Goal: Task Accomplishment & Management: Complete application form

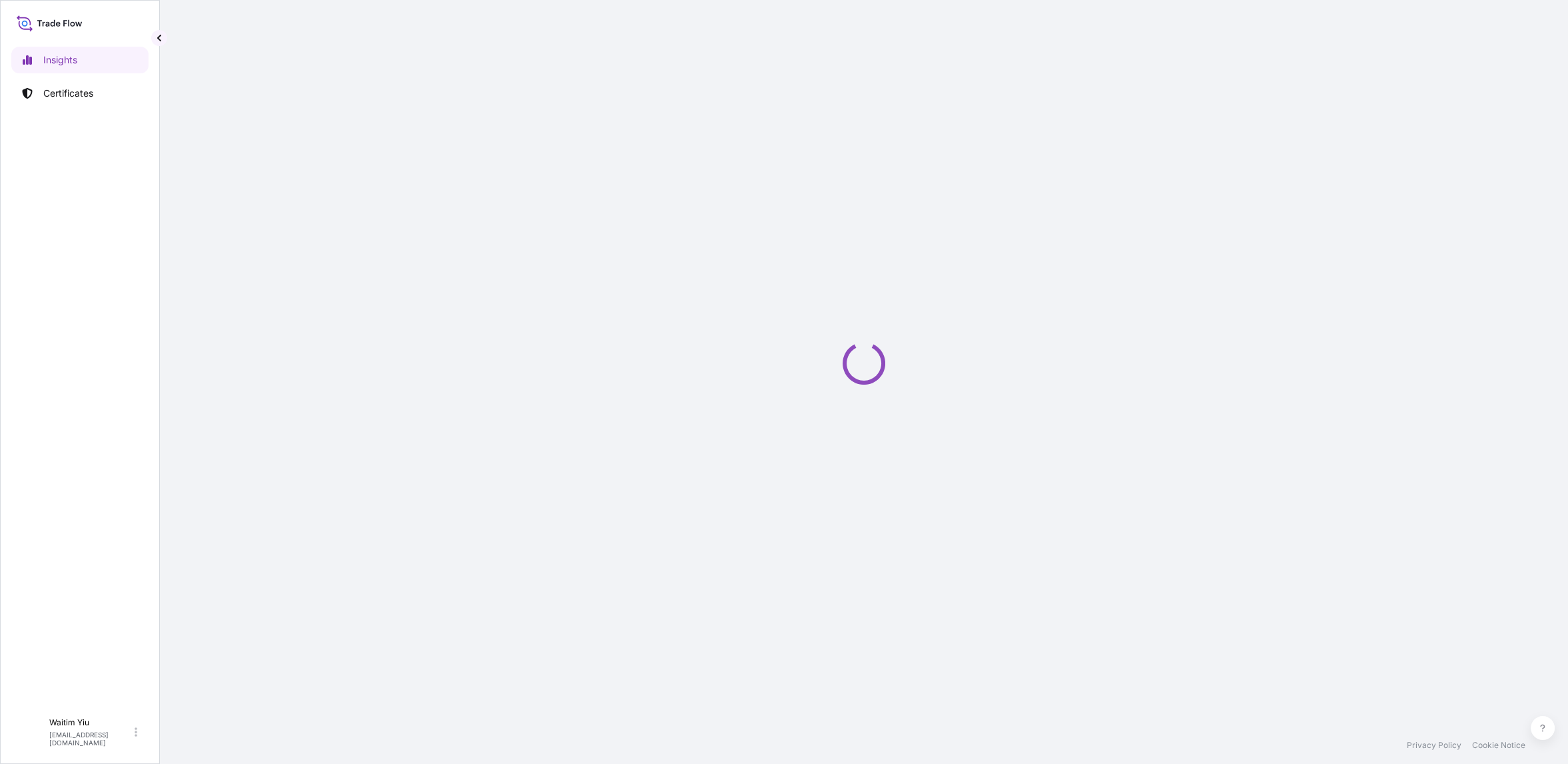
select select "2025"
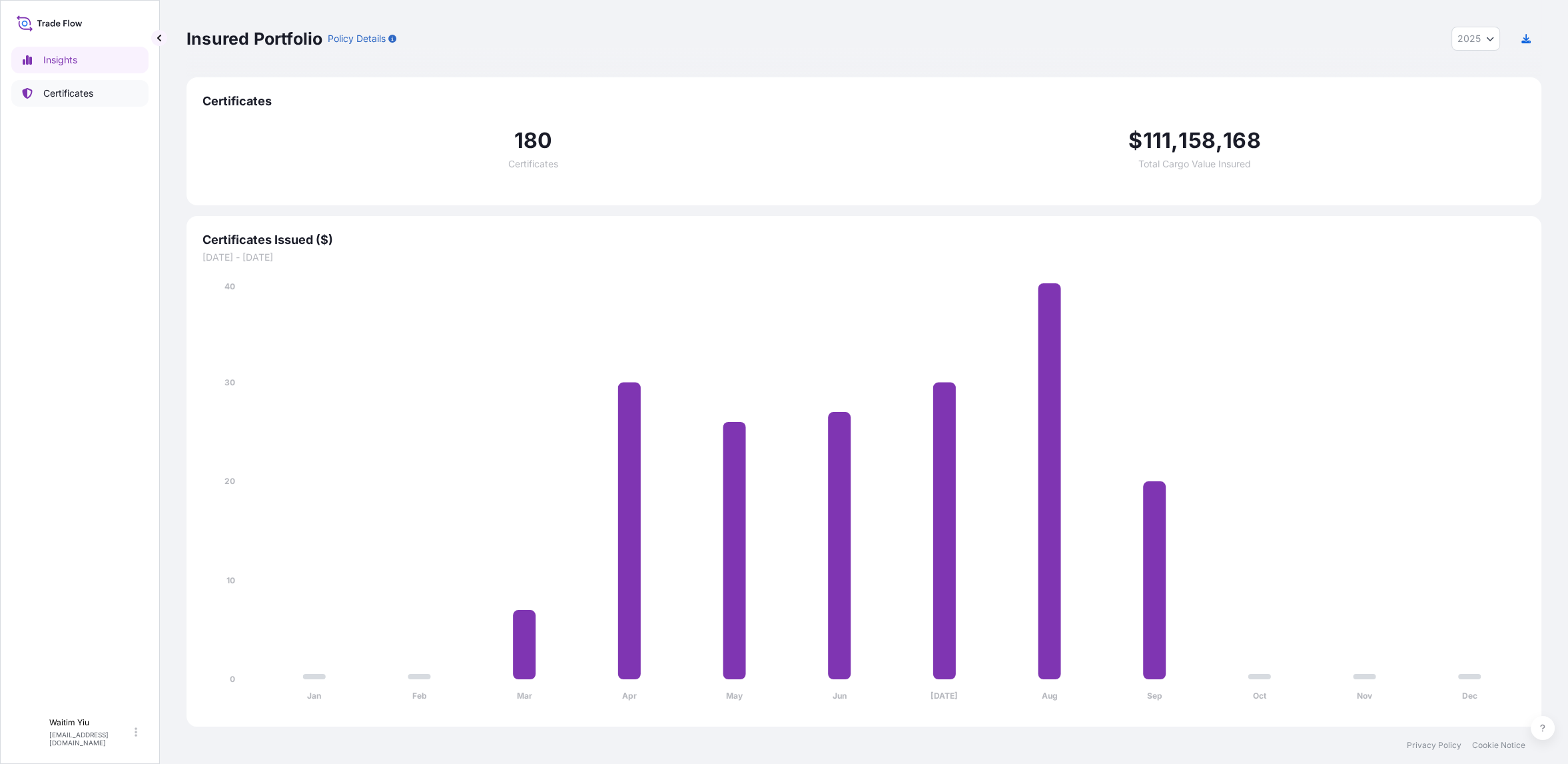
click at [53, 98] on p "Certificates" at bounding box center [68, 93] width 50 height 13
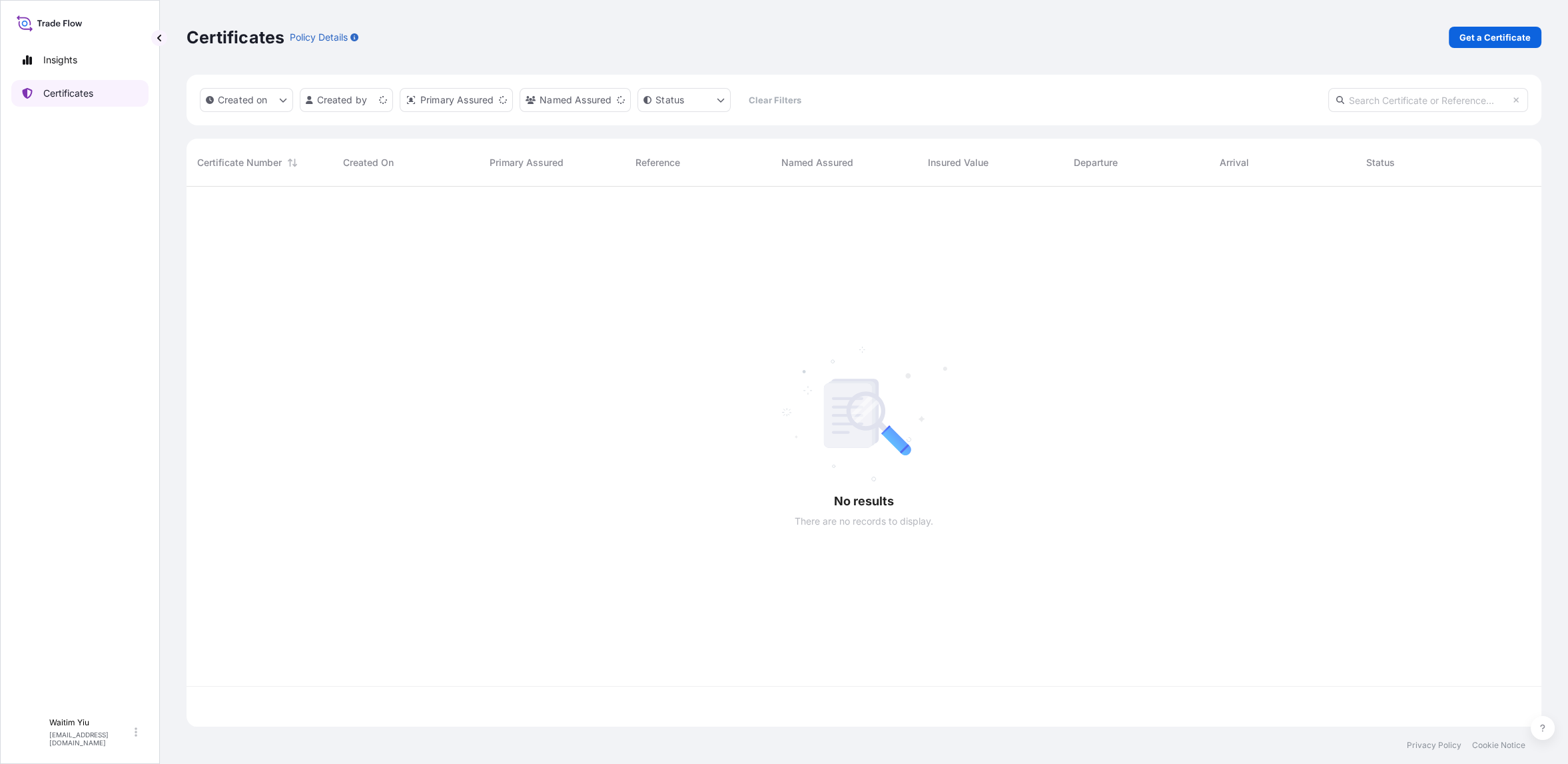
scroll to position [535, 1343]
click at [1531, 35] on link "Get a Certificate" at bounding box center [1496, 38] width 93 height 21
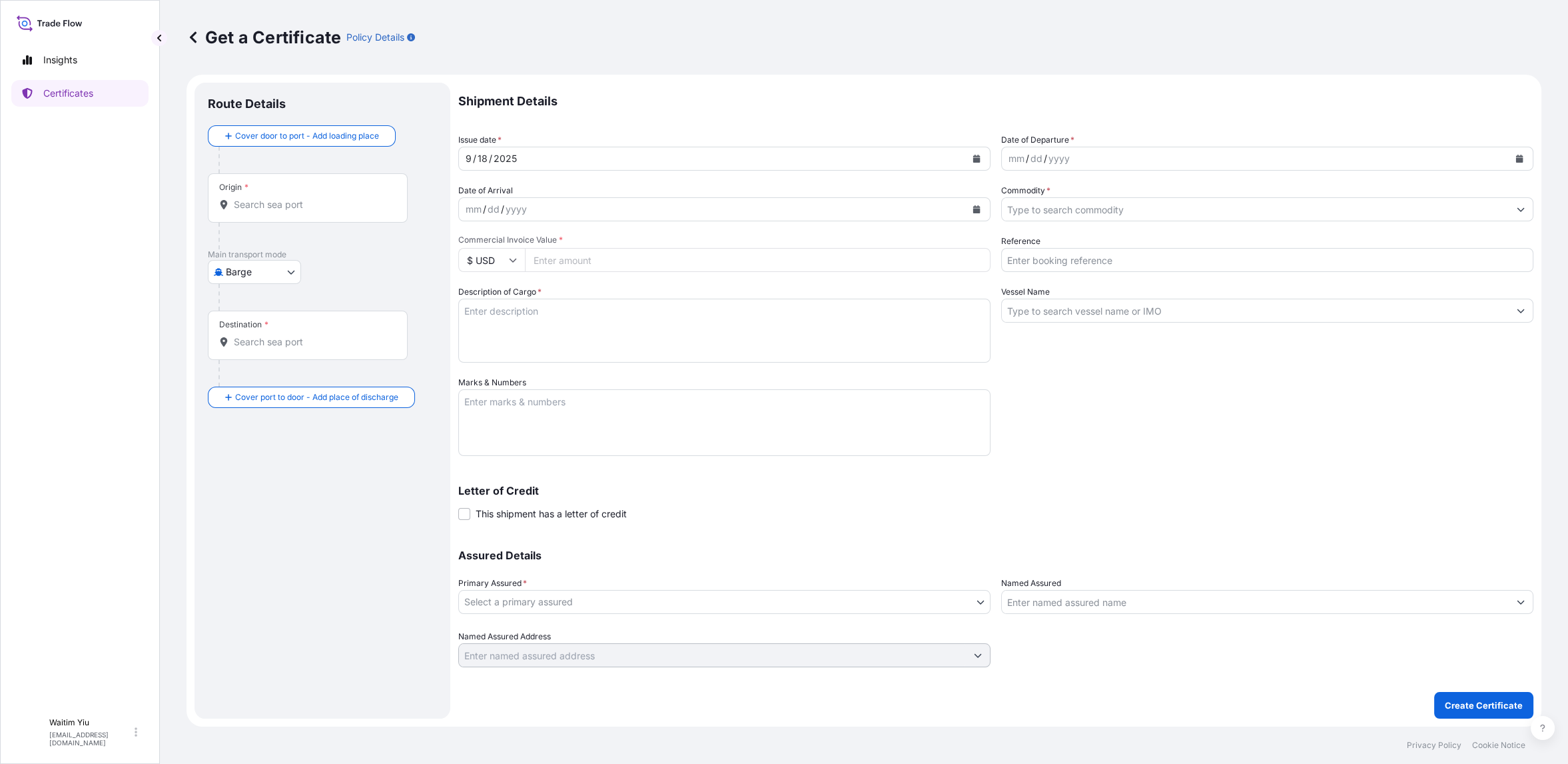
click at [281, 268] on body "Insights Certificates W Waitim Yiu [EMAIL_ADDRESS][DOMAIN_NAME] Get a Certifica…" at bounding box center [784, 382] width 1568 height 764
click at [269, 299] on div "Air" at bounding box center [278, 305] width 131 height 24
select select "Air"
click at [288, 220] on div "Origin *" at bounding box center [307, 203] width 199 height 49
click at [288, 216] on input "Origin *" at bounding box center [312, 209] width 157 height 13
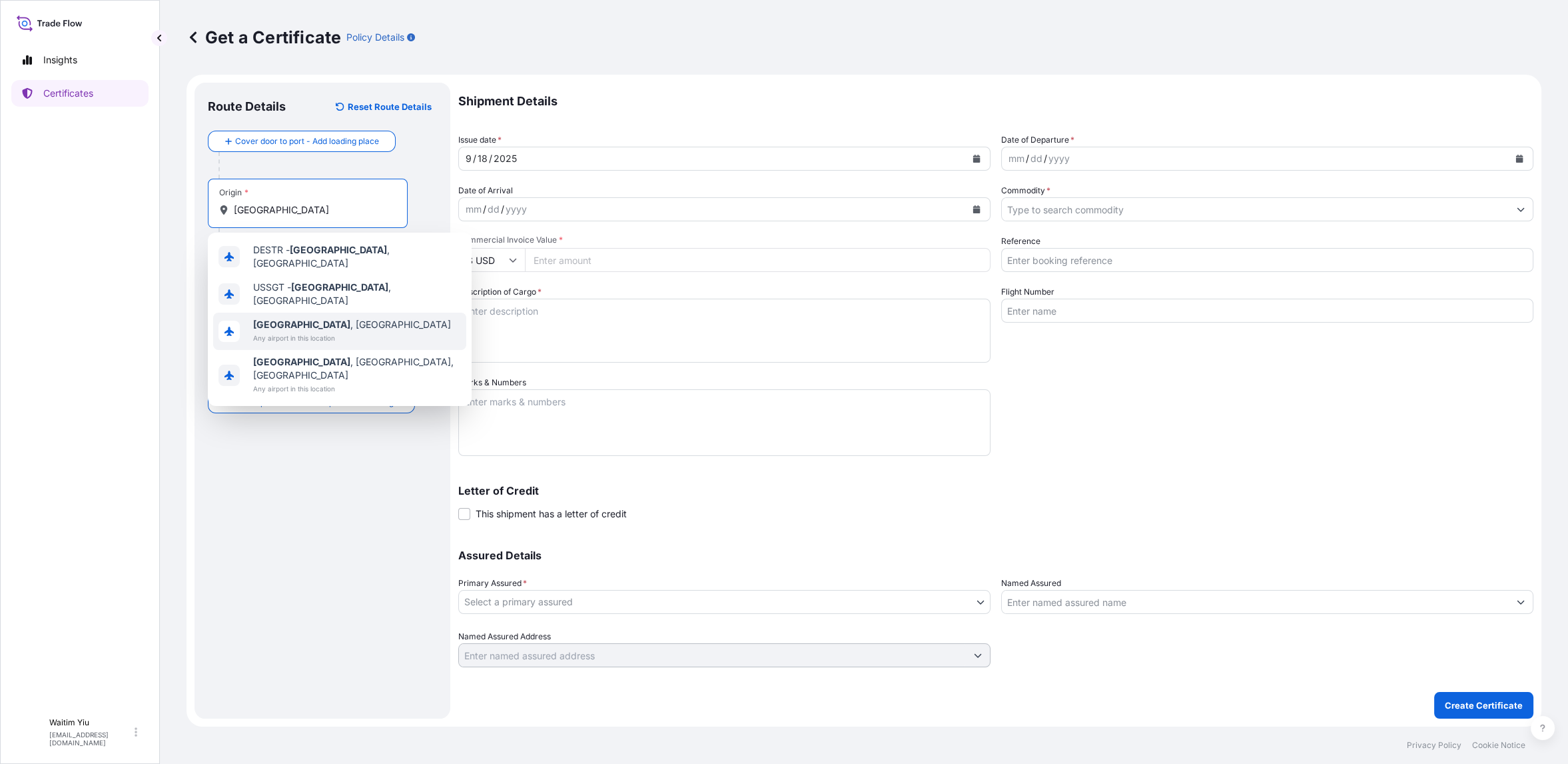
click at [303, 331] on span "Any airport in this location" at bounding box center [352, 337] width 198 height 13
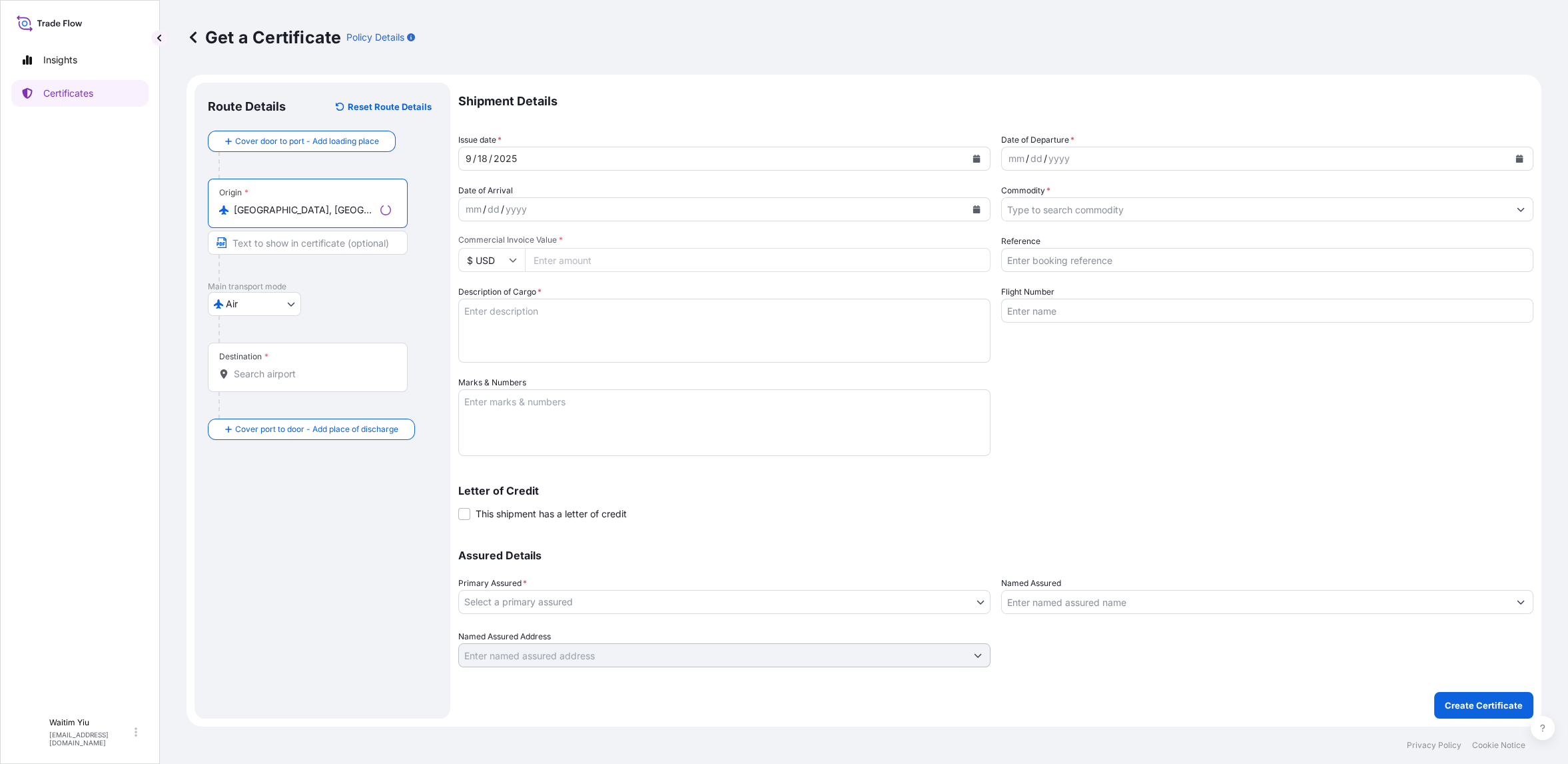
type input "Stuttgart, Germany"
click at [331, 243] on input "Text to appear on certificate" at bounding box center [307, 242] width 199 height 24
type input "STUTTGART AIRPORT"
click at [307, 378] on input "Destination *" at bounding box center [312, 373] width 157 height 13
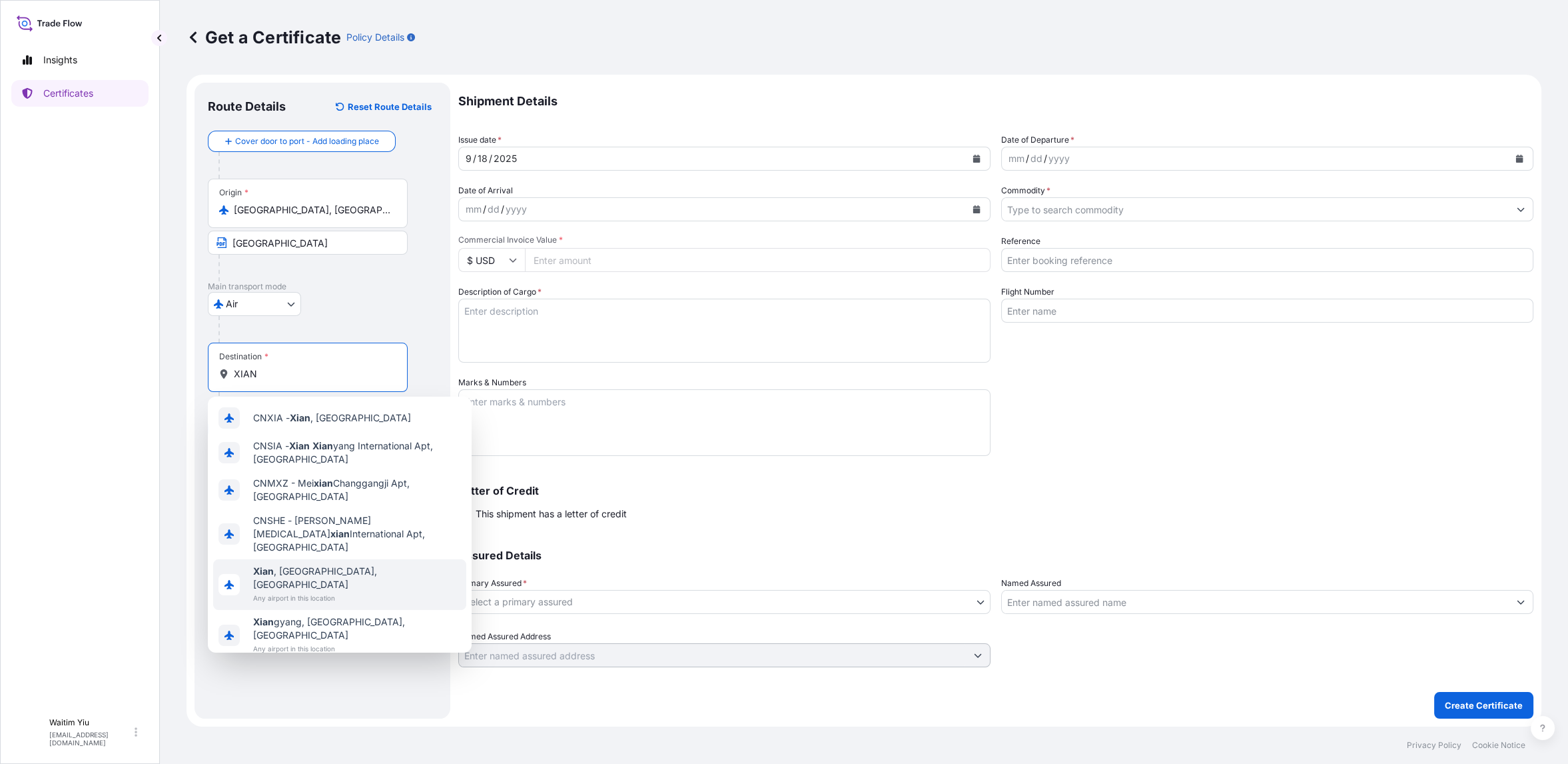
click at [346, 559] on div "Xian , Shaanxi, China Any airport in this location" at bounding box center [339, 584] width 253 height 51
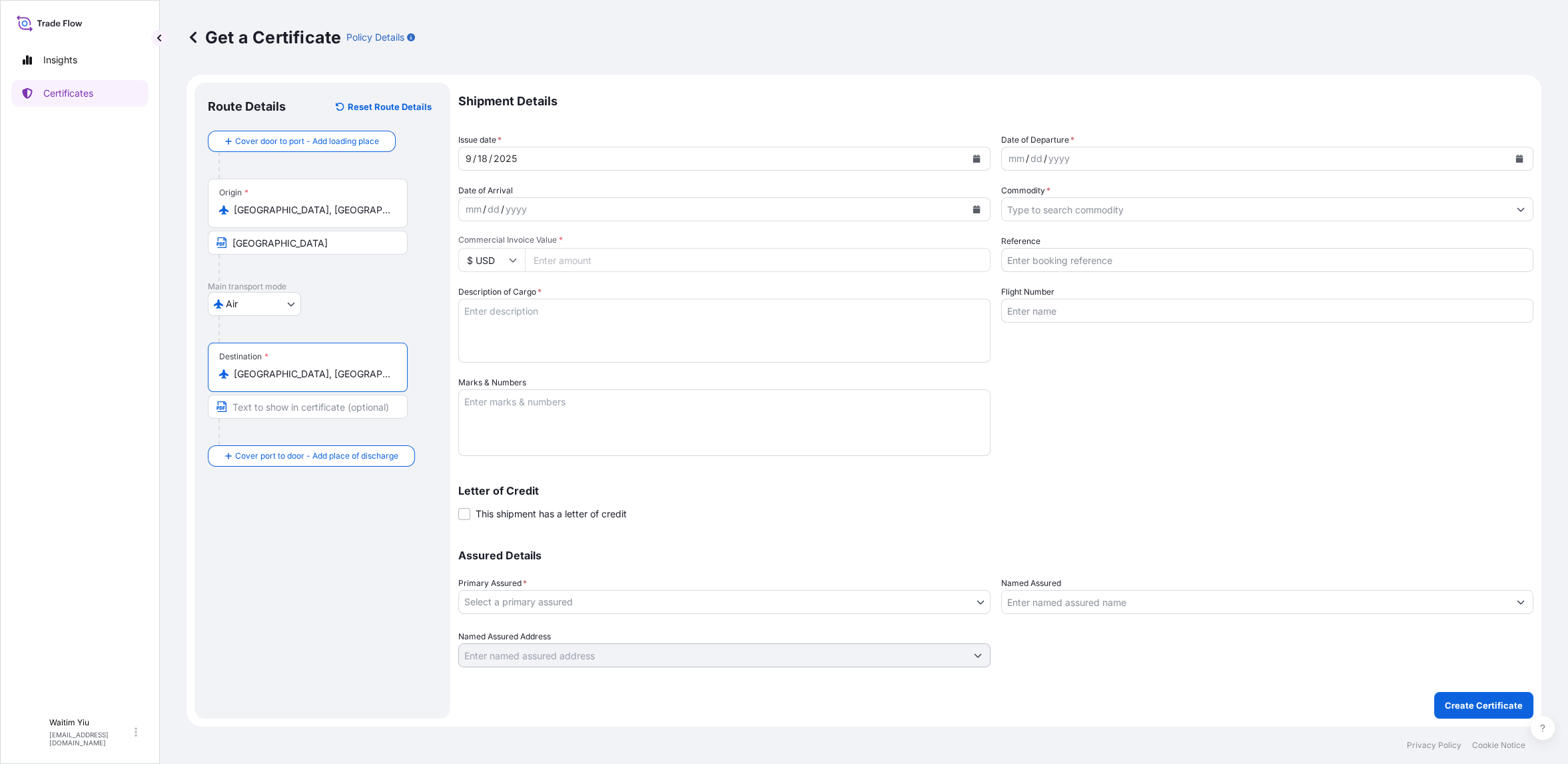
type input "Xian, Shaanxi, China"
click at [346, 412] on input "Text to appear on certificate" at bounding box center [307, 406] width 199 height 24
type input "XIAN AIRPORT, CHINA"
click at [400, 246] on input "STUTTGART AIRPORT" at bounding box center [307, 242] width 199 height 24
type input "STUTTGART AIRPORT, GERMANY"
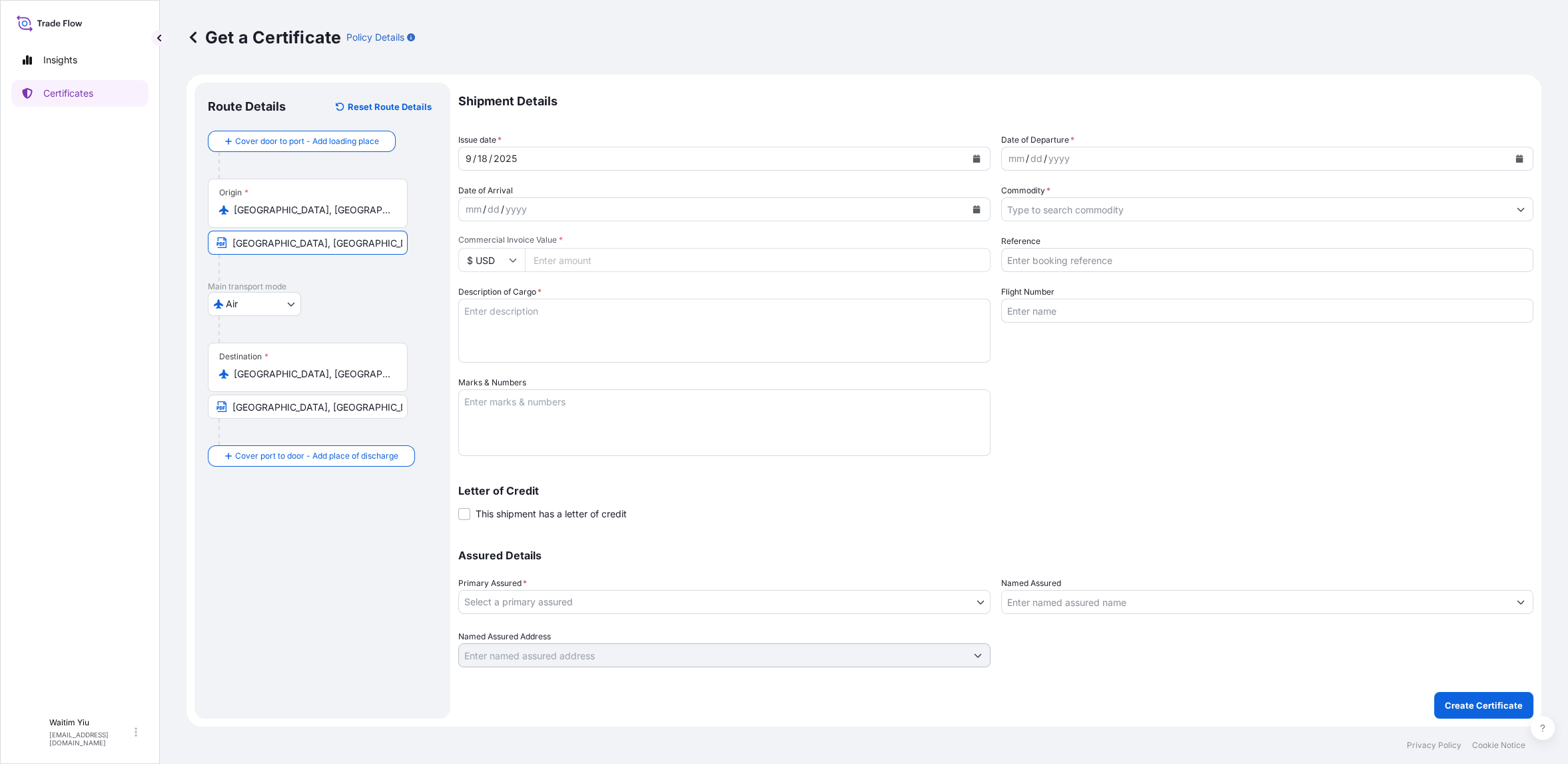
click at [982, 154] on button "Calendar" at bounding box center [977, 158] width 21 height 21
click at [488, 201] on button "Previous" at bounding box center [486, 197] width 30 height 21
click at [554, 293] on div "16" at bounding box center [557, 295] width 24 height 24
click at [1105, 160] on div "mm / dd / yyyy" at bounding box center [1255, 158] width 507 height 24
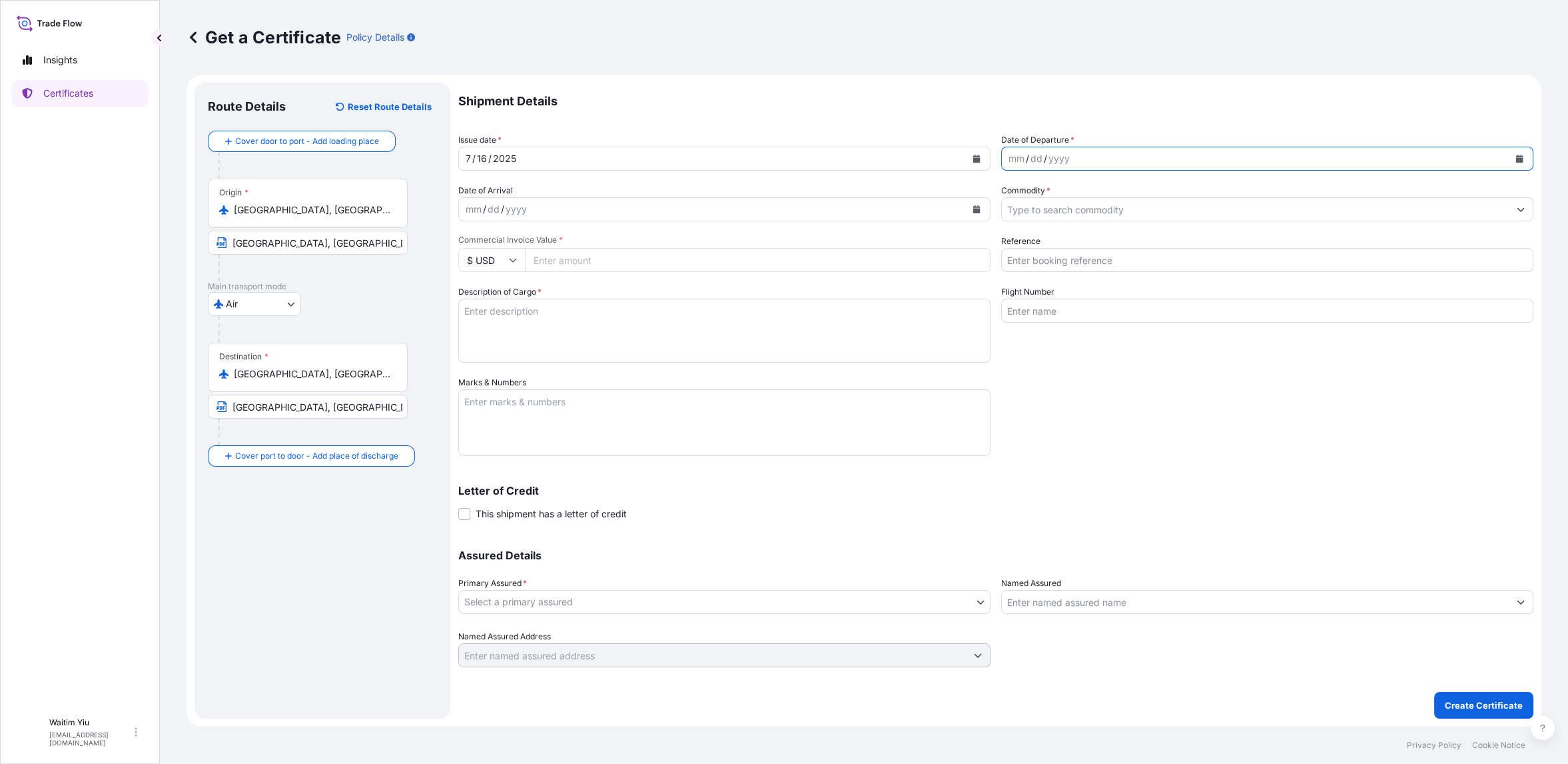
click at [1518, 158] on icon "Calendar" at bounding box center [1520, 158] width 7 height 8
click at [1033, 199] on button "Previous" at bounding box center [1029, 197] width 30 height 21
click at [1121, 289] on div "17" at bounding box center [1125, 295] width 24 height 24
click at [1064, 210] on input "Commodity *" at bounding box center [1255, 208] width 507 height 24
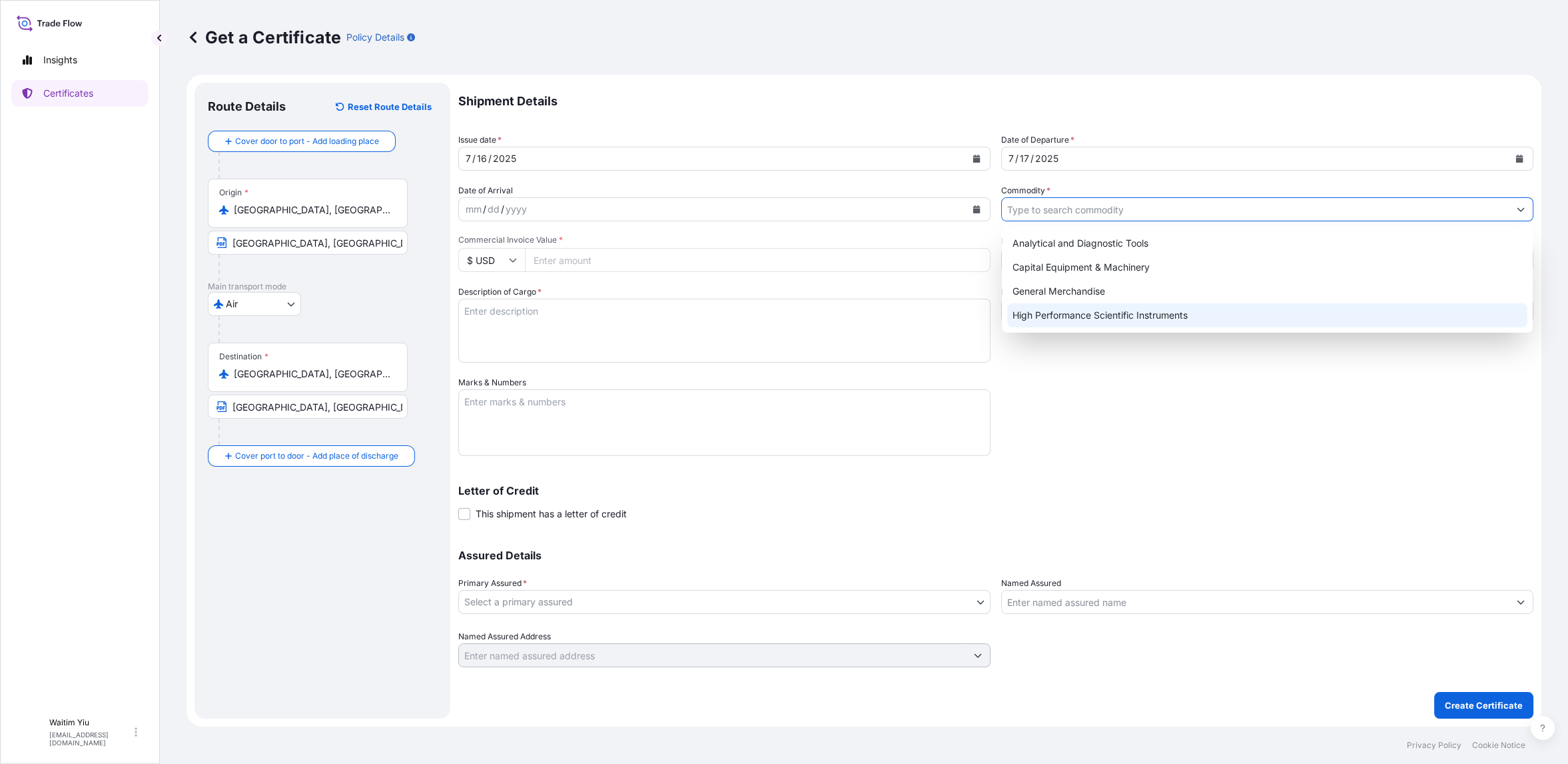
click at [1101, 310] on div "High Performance Scientific Instruments" at bounding box center [1267, 315] width 521 height 24
type input "High Performance Scientific Instruments"
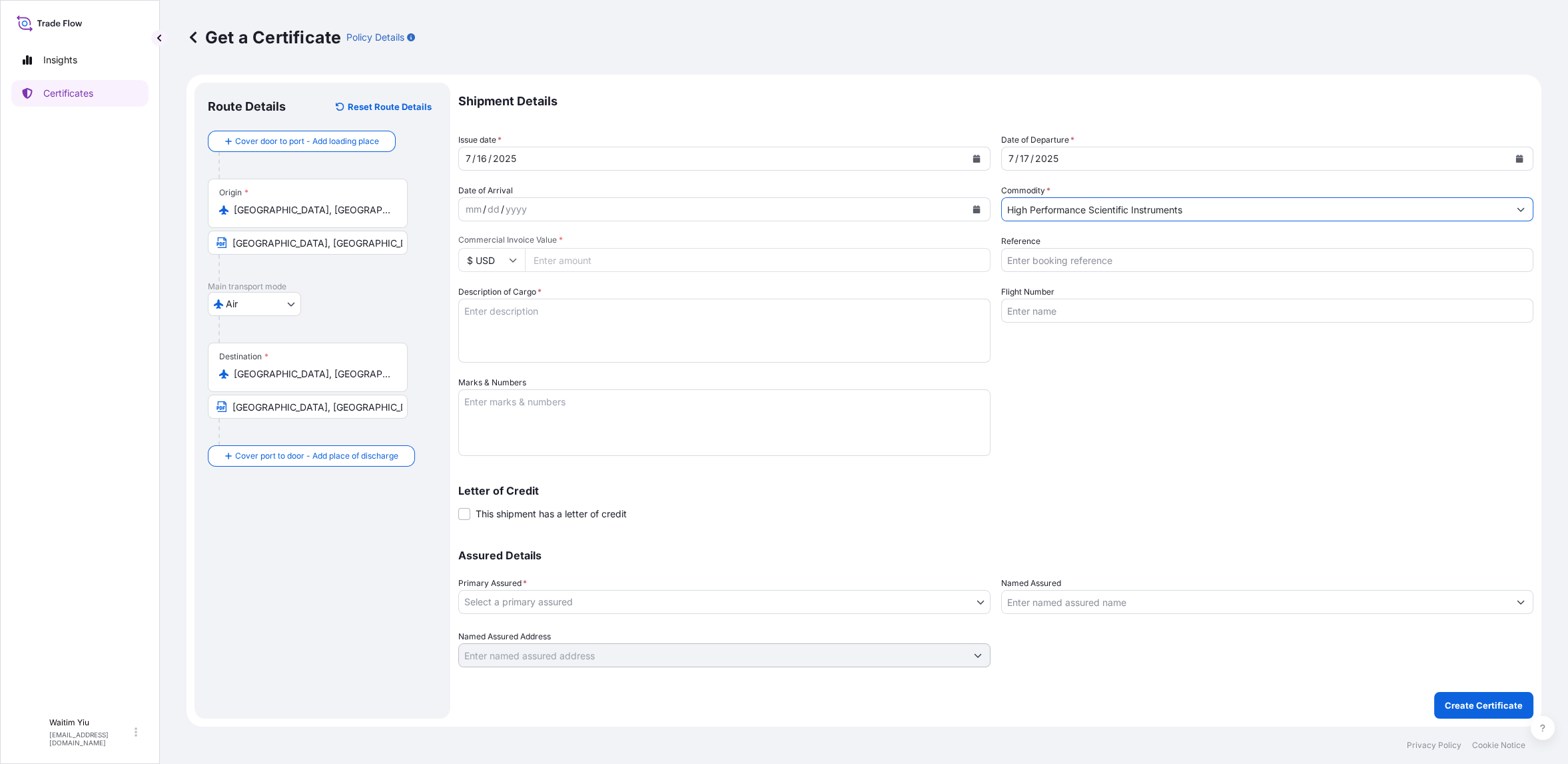
click at [572, 257] on input "Commercial Invoice Value *" at bounding box center [758, 259] width 466 height 24
type input "57769.8"
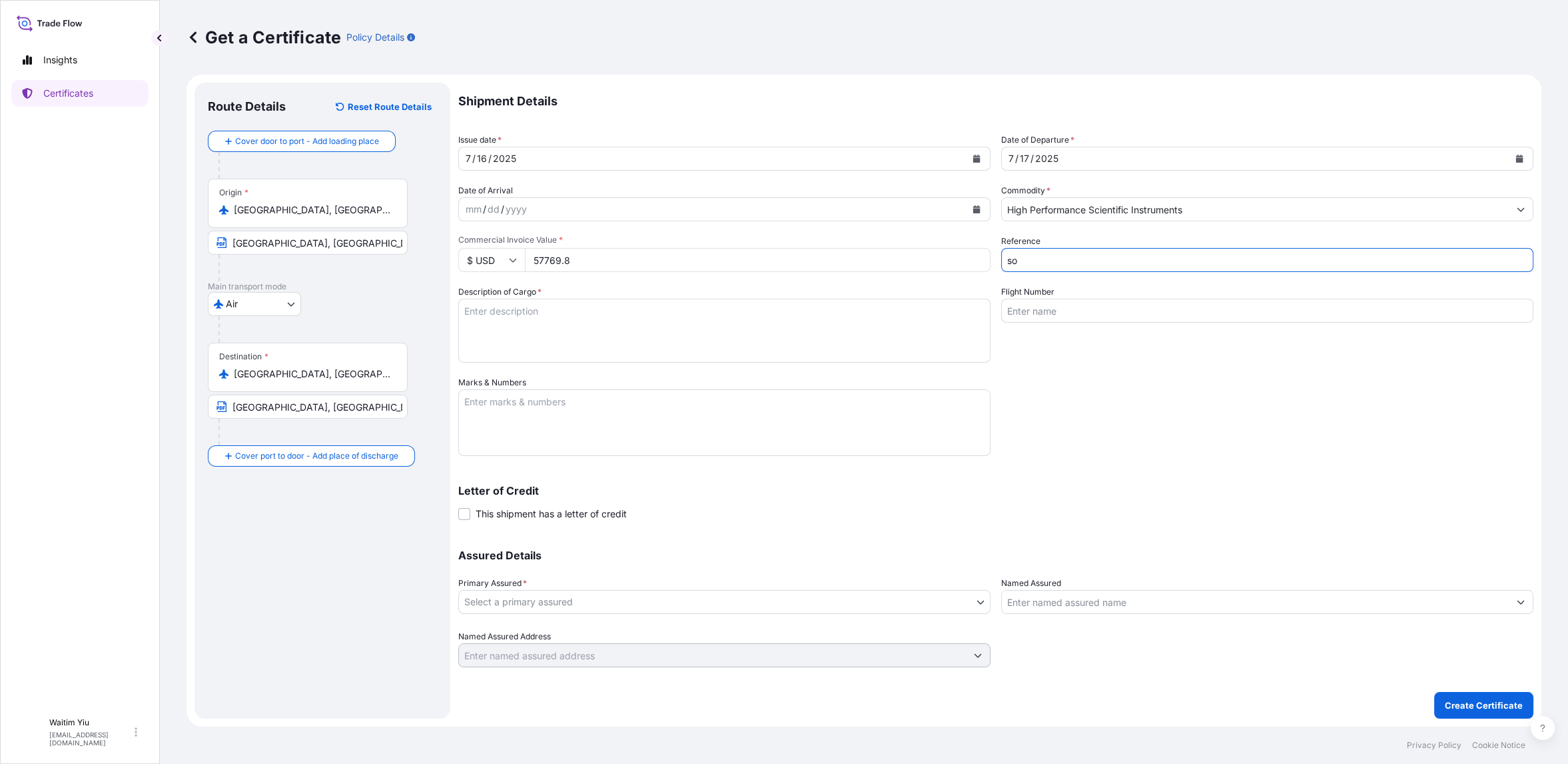
type input "s"
type input "SO#5102220"
click at [598, 315] on textarea "Description of Cargo *" at bounding box center [724, 331] width 532 height 64
click at [1158, 307] on input "Flight Number" at bounding box center [1267, 310] width 532 height 24
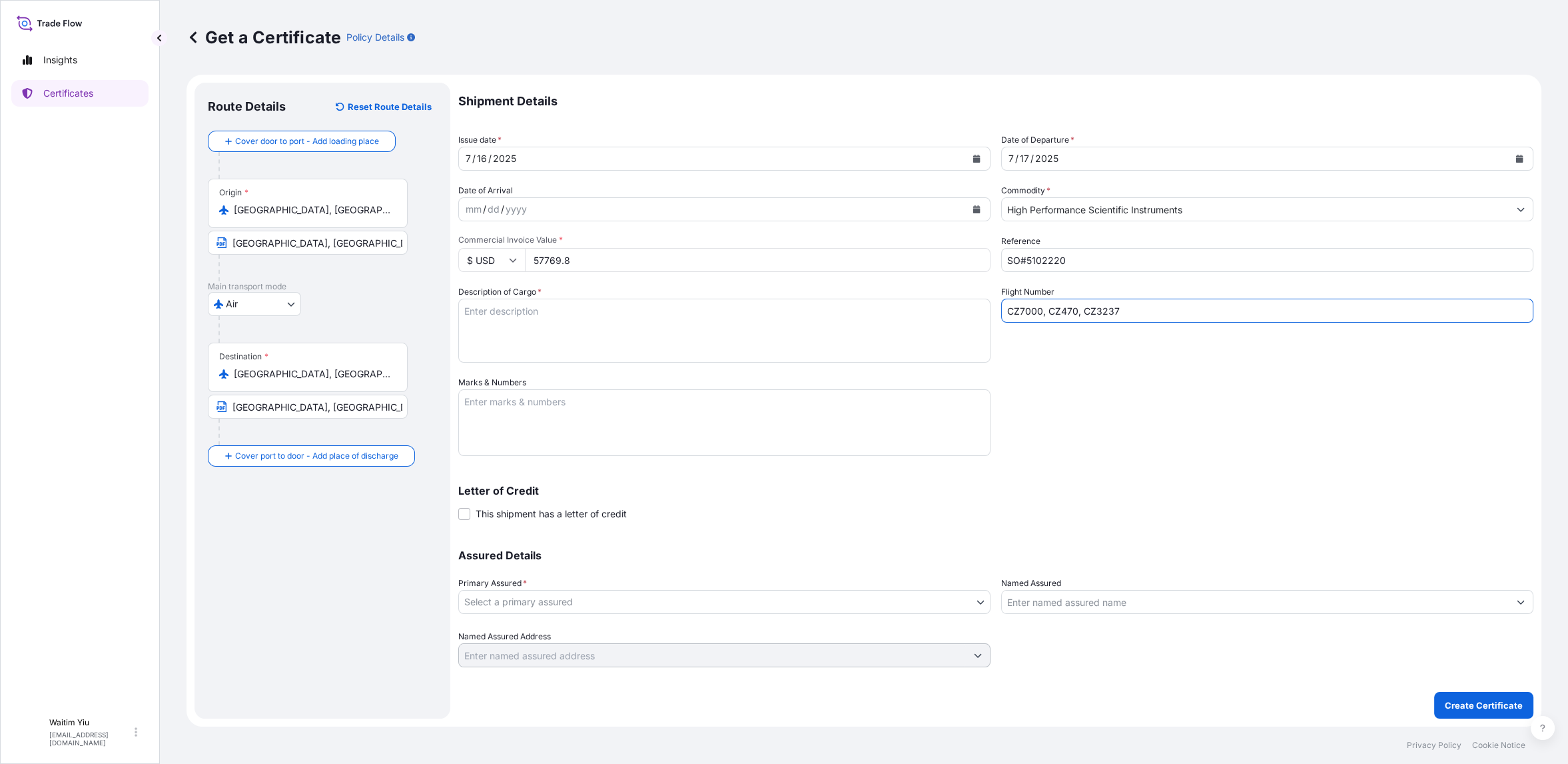
type input "CZ7000, CZ470, CZ3237"
click at [527, 321] on textarea "Description of Cargo *" at bounding box center [724, 331] width 532 height 64
paste textarea "FT-IR SPECTROMETER MODEL: INVENIO S BRAND: BRUKER QUANTITY: 1 SET"
type textarea "FT-IR SPECTROMETER MODEL: INVENIO S BRAND: BRUKER QUANTITY: 1 SET"
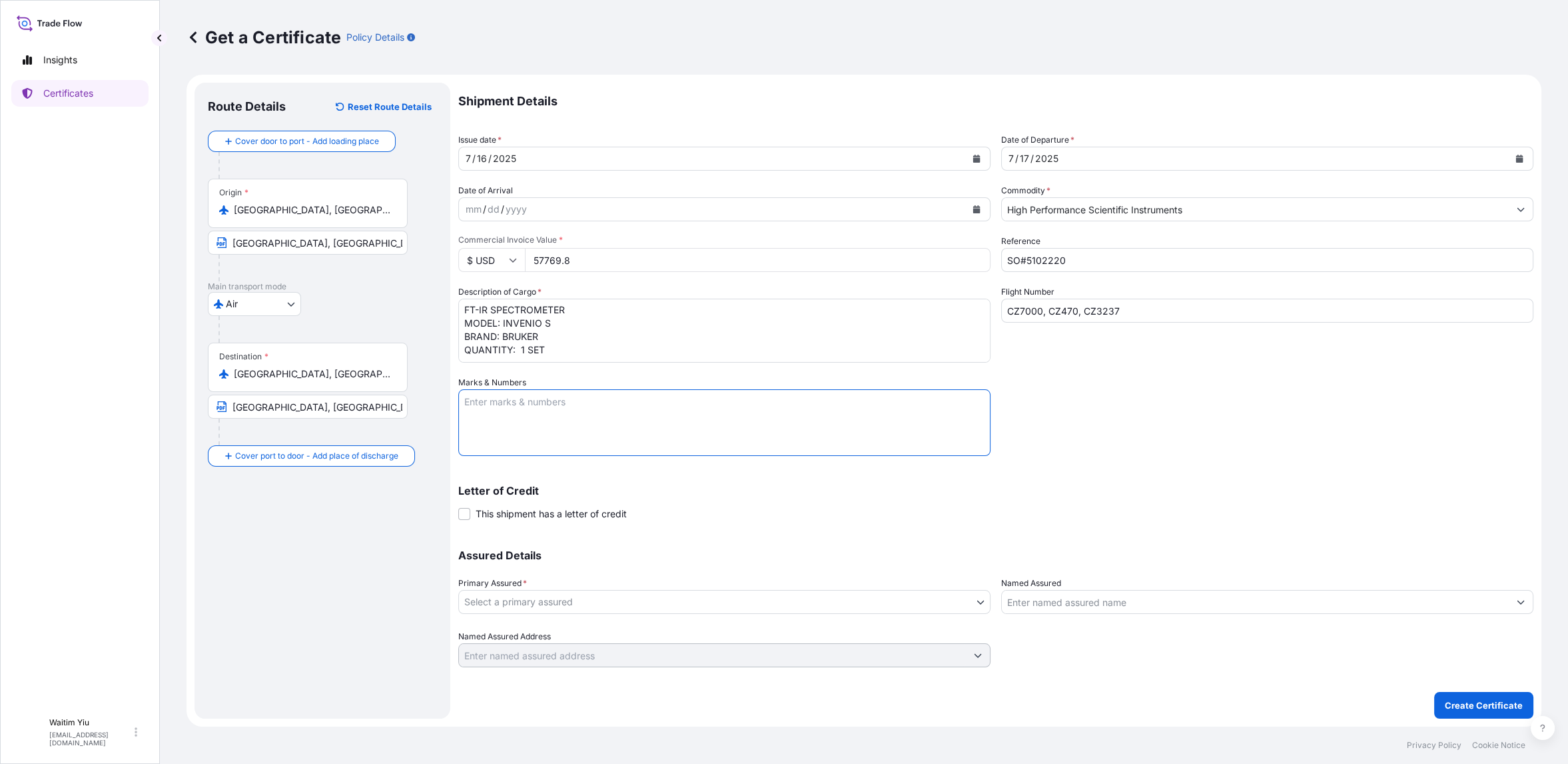
click at [543, 421] on textarea "Marks & Numbers" at bounding box center [724, 422] width 532 height 66
paste textarea "OVL202502GMC ----------------------- XI’AN, CHINA"
type textarea "OVL202502GMC ----------------------- XI’AN, CHINA"
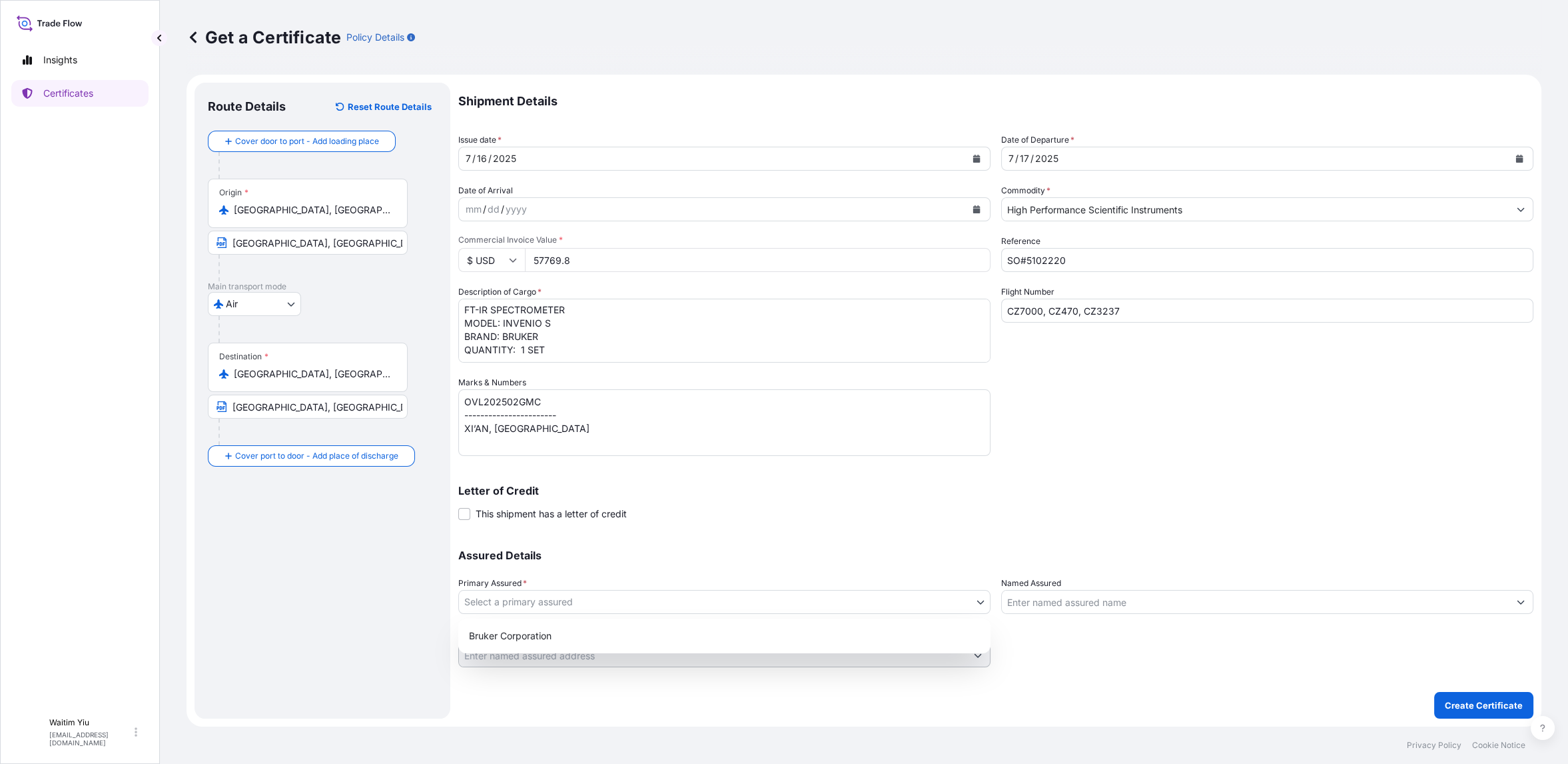
click at [538, 604] on body "Insights Certificates W Waitim Yiu waitim.yiu@bruker.com Get a Certificate Poli…" at bounding box center [784, 382] width 1568 height 764
click at [539, 631] on div "Bruker Corporation" at bounding box center [724, 635] width 521 height 24
select select "31474"
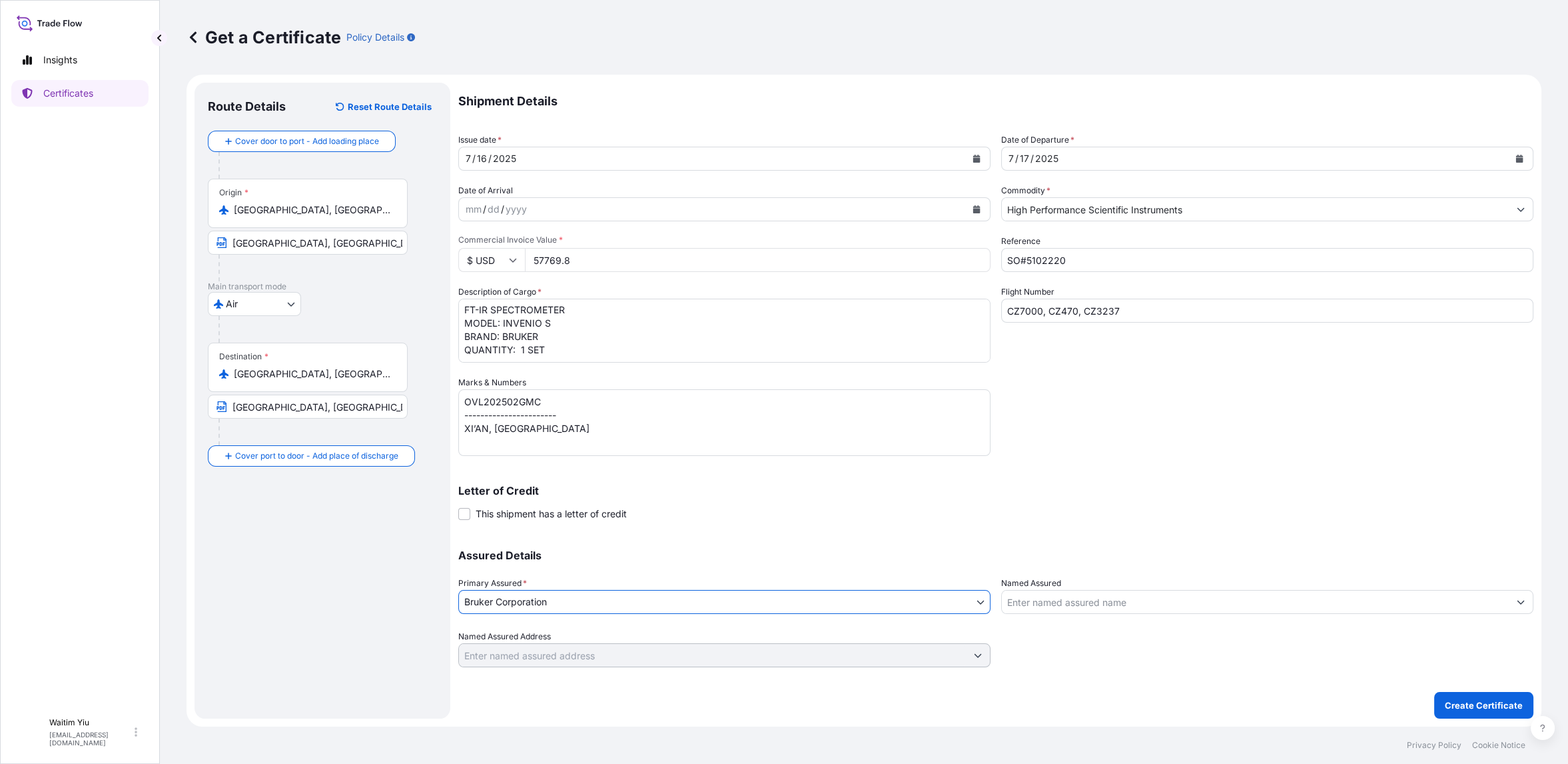
click at [1107, 608] on input "Named Assured" at bounding box center [1255, 601] width 507 height 24
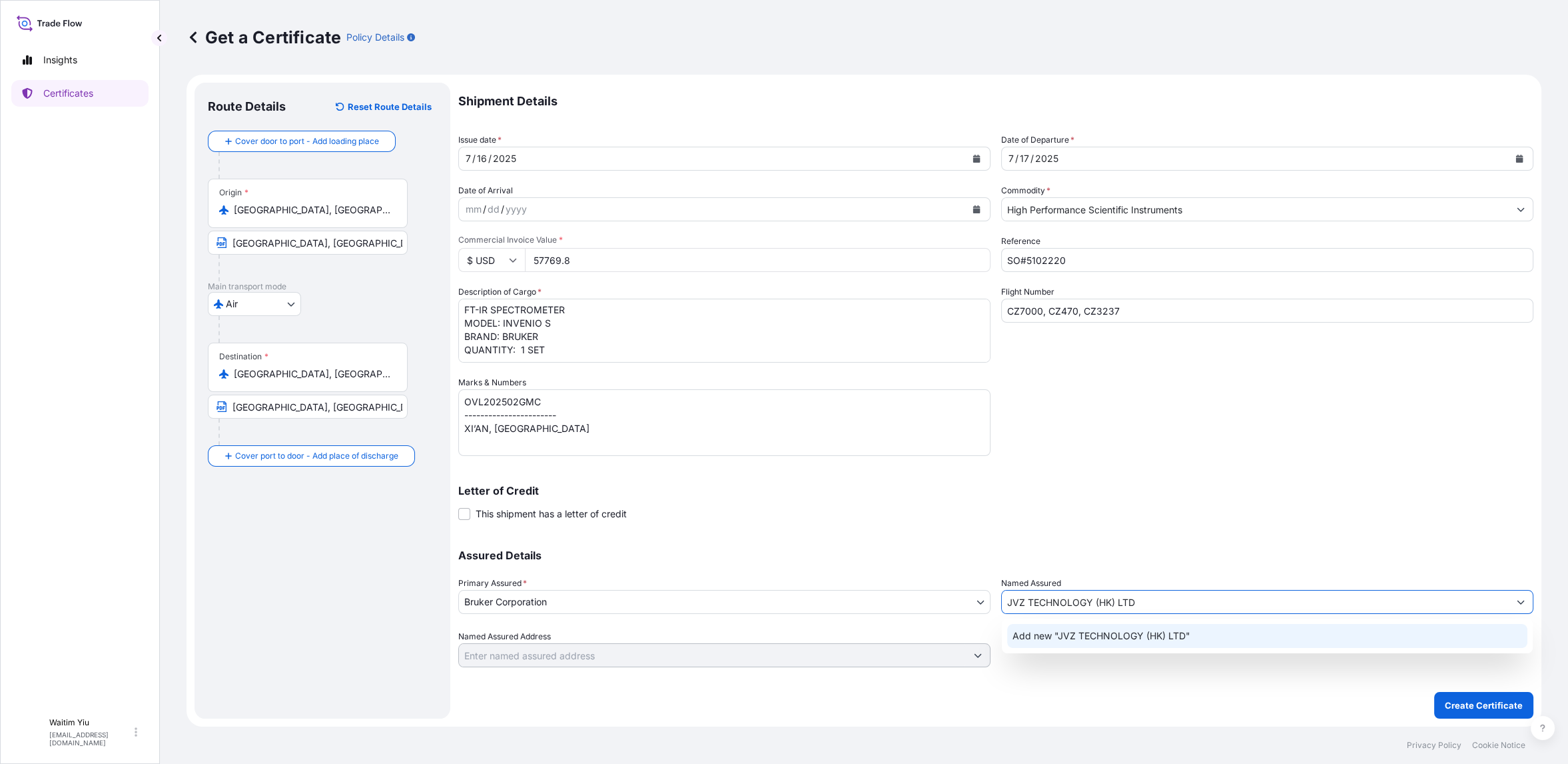
type input "JVZ TECHNOLOGY (HK) LTD"
click at [964, 654] on input "Named Assured Address" at bounding box center [712, 655] width 507 height 24
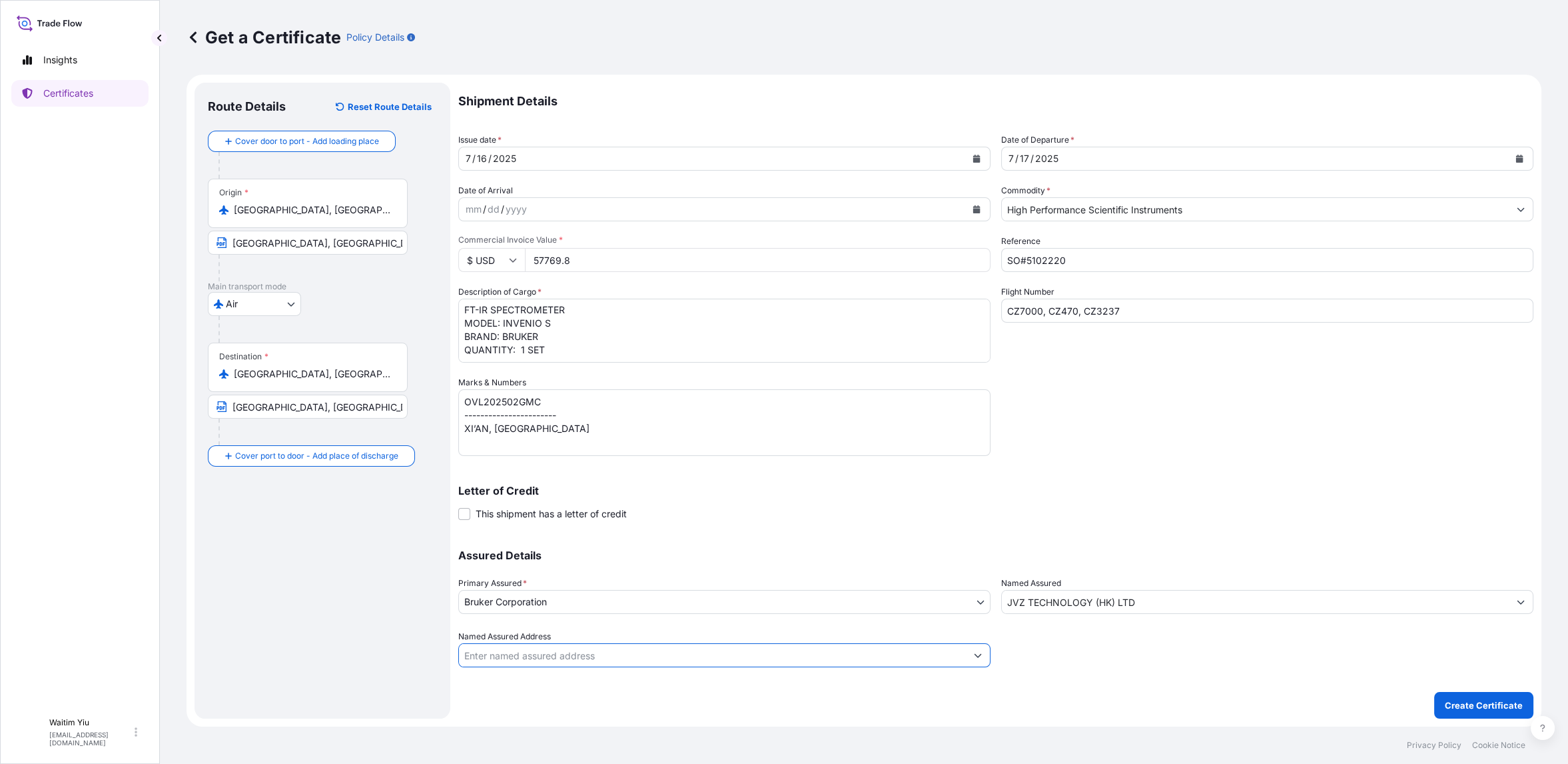
click at [983, 653] on button "Show suggestions" at bounding box center [978, 655] width 24 height 24
drag, startPoint x: 979, startPoint y: 637, endPoint x: 920, endPoint y: 624, distance: 60.4
click at [970, 635] on div "Named Assured Address" at bounding box center [724, 649] width 532 height 38
click at [1488, 702] on p "Create Certificate" at bounding box center [1483, 705] width 78 height 13
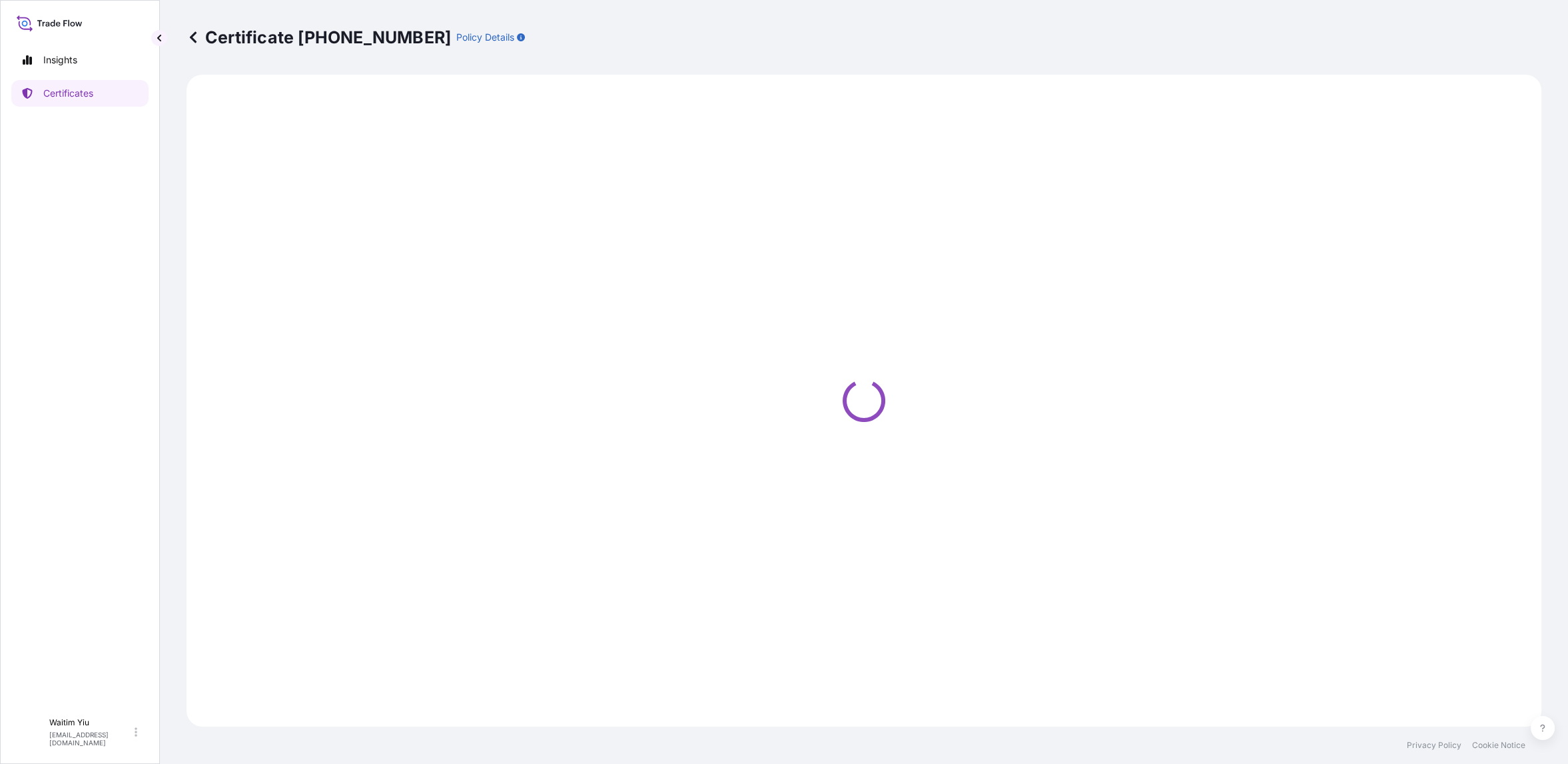
select select "Air"
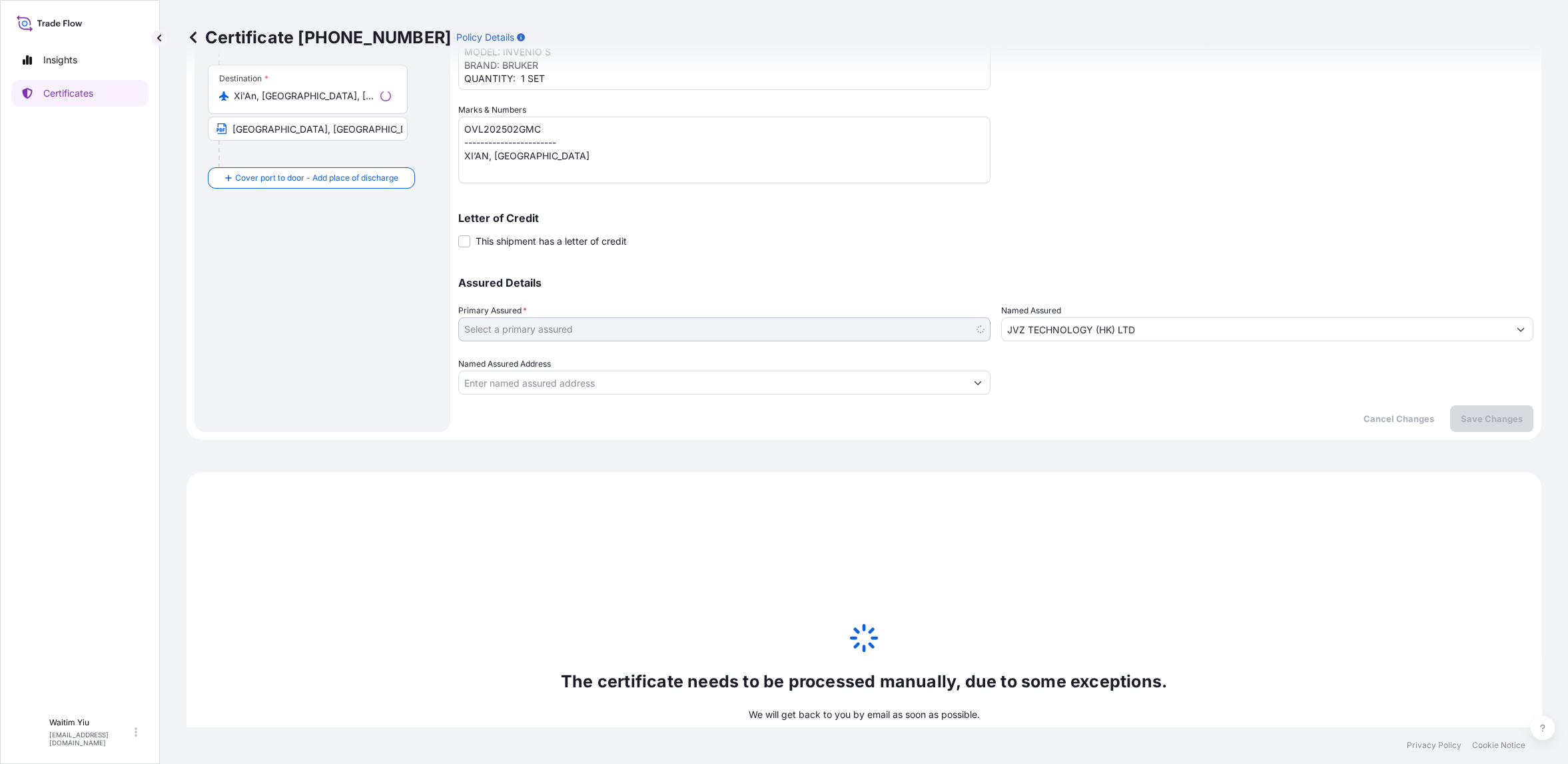
scroll to position [497, 0]
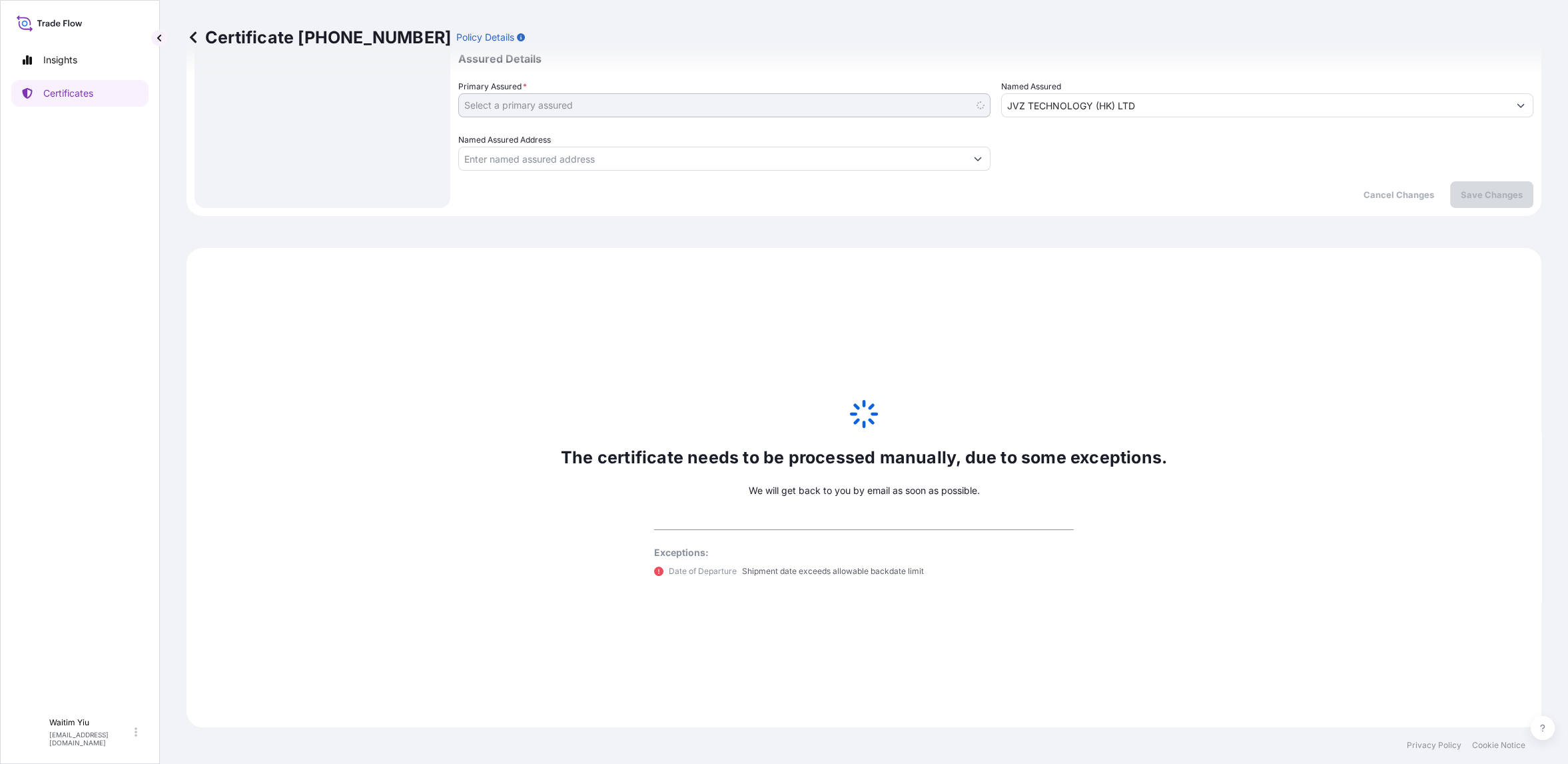
select select "31474"
click at [870, 526] on div "The certificate needs to be processed manually, due to some exceptions. We will…" at bounding box center [864, 488] width 1355 height 480
click at [875, 507] on div "The certificate needs to be processed manually, due to some exceptions. We will…" at bounding box center [864, 488] width 1355 height 480
